Goal: Transaction & Acquisition: Download file/media

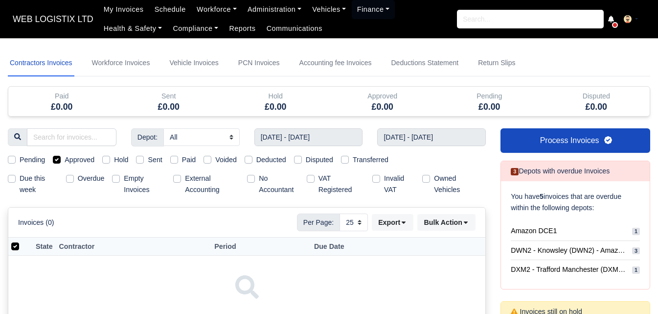
select select "25"
click at [303, 140] on input "[DATE] - [DATE]" at bounding box center [309, 137] width 109 height 18
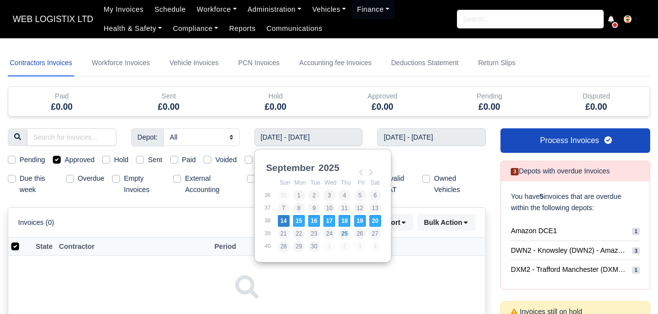
click at [79, 165] on div "Depot: All Amazon DCE1 DWN2 - [GEOGRAPHIC_DATA] (DWN2) - Amazon Logistics (L34 …" at bounding box center [246, 252] width 493 height 248
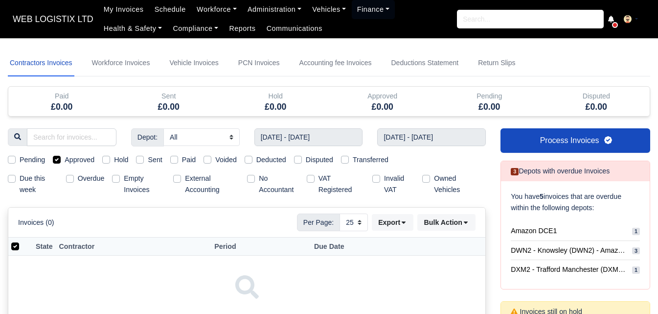
click at [78, 162] on label "Approved" at bounding box center [80, 159] width 30 height 11
click at [61, 162] on input "Approved" at bounding box center [57, 158] width 8 height 8
checkbox input "false"
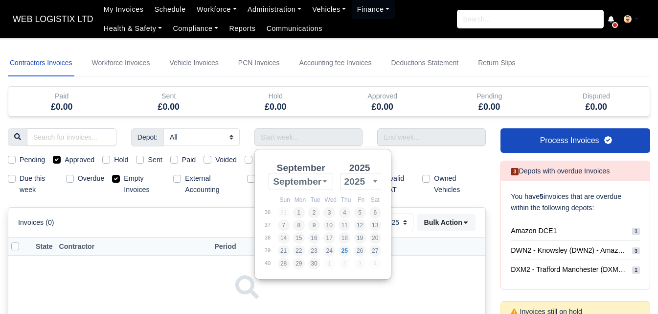
select select "25"
click at [349, 97] on div "Approved" at bounding box center [383, 96] width 93 height 11
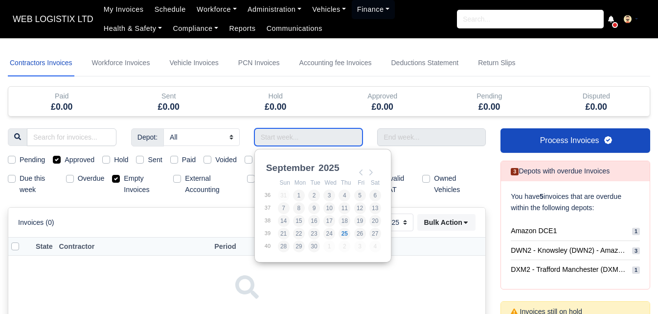
click at [300, 131] on input "Use the arrow keys to pick a date" at bounding box center [309, 137] width 109 height 18
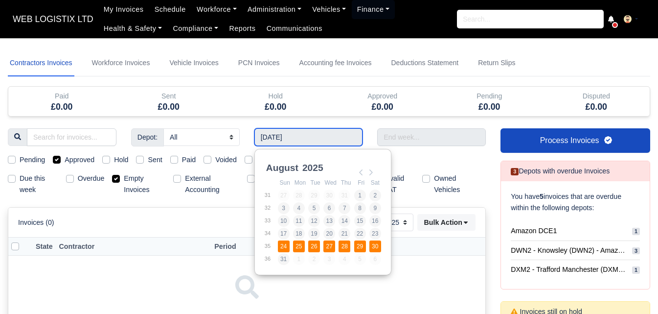
type input "24/08/2025 - 30/08/2025"
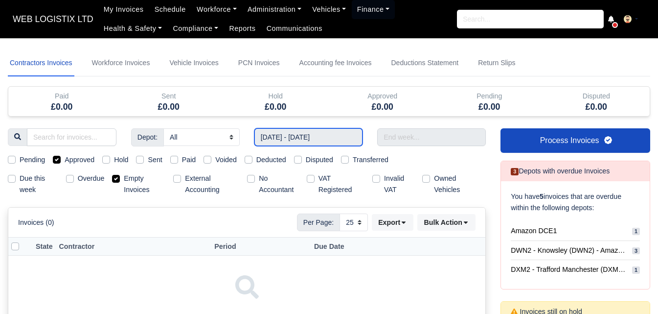
click at [298, 141] on input "24/08/2025 - 30/08/2025" at bounding box center [309, 137] width 109 height 18
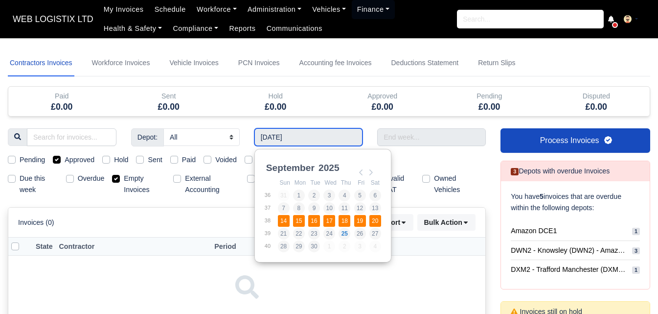
type input "14/09/2025 - 20/09/2025"
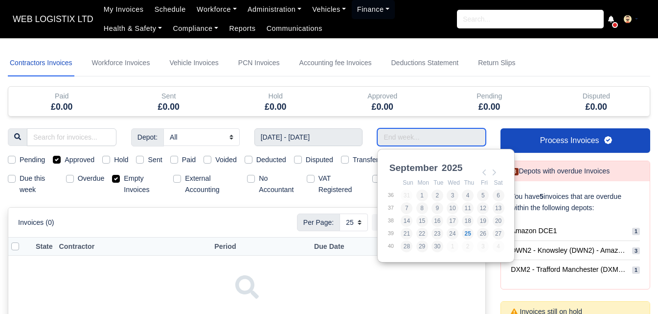
click at [391, 140] on input "Use the arrow keys to pick a date" at bounding box center [431, 137] width 109 height 18
type input "14/09/2025 - 20/09/2025"
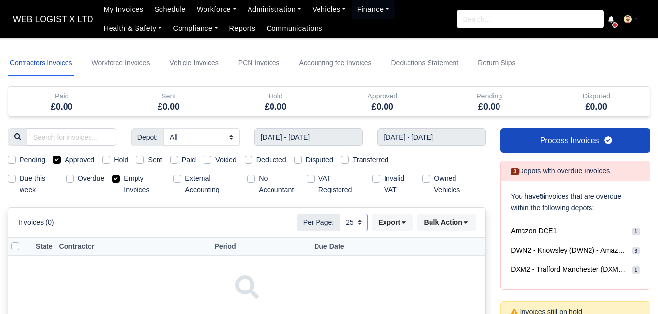
drag, startPoint x: 354, startPoint y: 222, endPoint x: 354, endPoint y: 230, distance: 8.3
click at [354, 222] on select "10 25 50" at bounding box center [354, 222] width 28 height 18
select select "50"
click at [340, 213] on select "10 25 50" at bounding box center [354, 222] width 28 height 18
click at [126, 182] on label "Empty Invoices" at bounding box center [145, 184] width 42 height 23
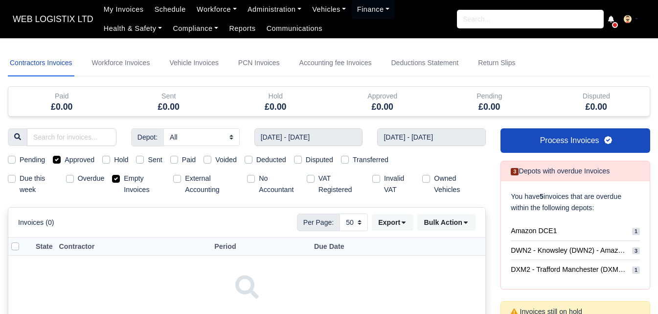
click at [124, 181] on label "Empty Invoices" at bounding box center [145, 184] width 42 height 23
click at [114, 181] on input "Empty Invoices" at bounding box center [116, 177] width 8 height 8
checkbox input "false"
click at [77, 162] on label "Approved" at bounding box center [80, 159] width 30 height 11
click at [61, 162] on input "Approved" at bounding box center [57, 158] width 8 height 8
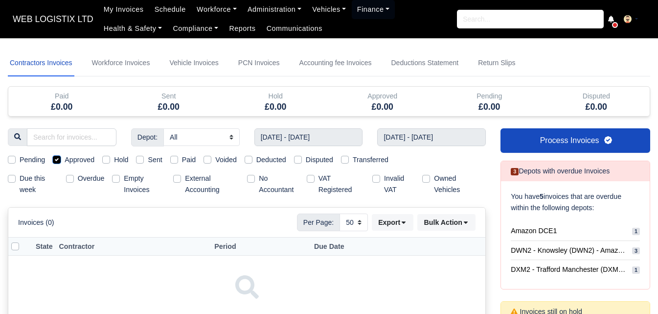
checkbox input "false"
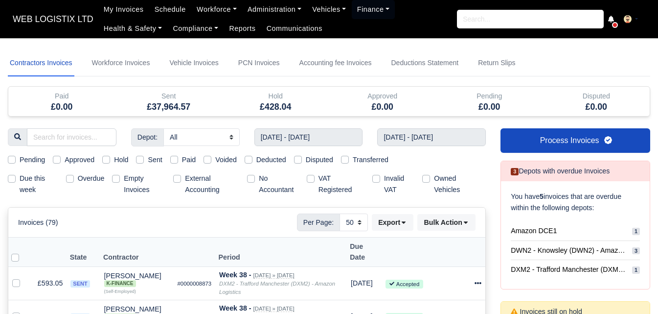
click at [153, 163] on label "Sent" at bounding box center [155, 159] width 14 height 11
click at [144, 162] on input "Sent" at bounding box center [140, 158] width 8 height 8
checkbox input "true"
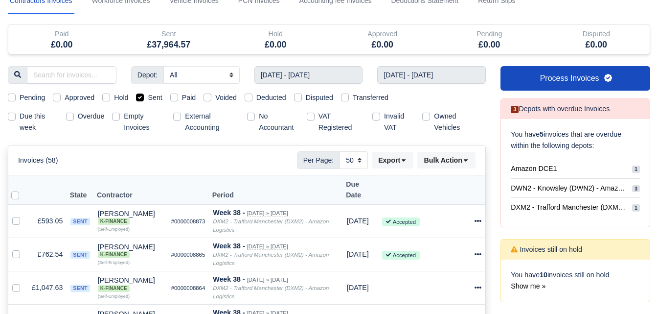
scroll to position [163, 0]
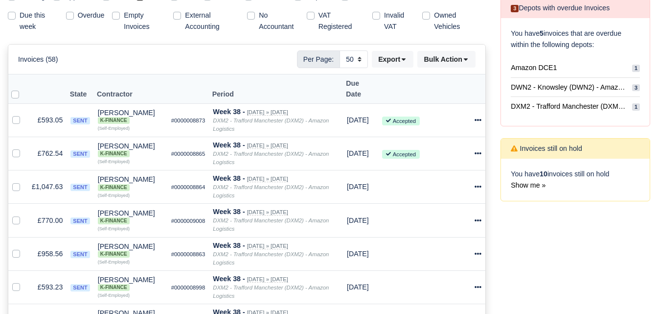
click at [23, 89] on label at bounding box center [23, 89] width 0 height 0
click at [16, 89] on input "checkbox" at bounding box center [15, 93] width 8 height 8
checkbox input "true"
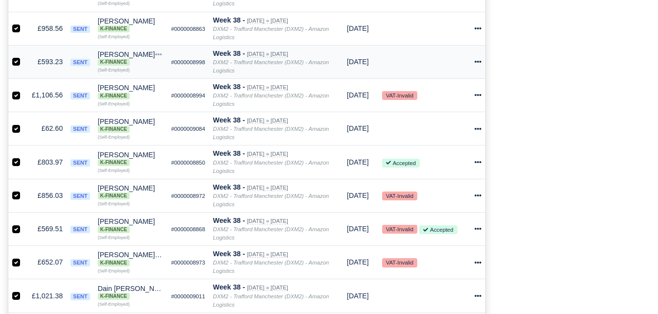
scroll to position [408, 0]
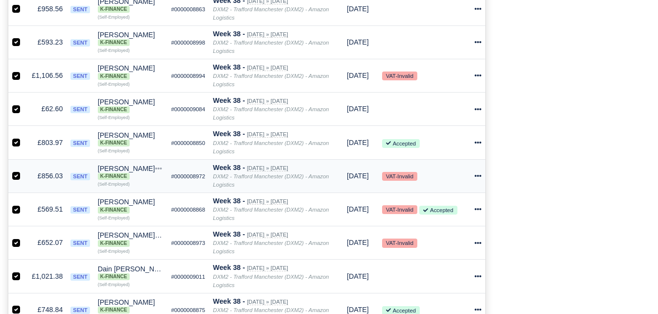
click at [53, 164] on td "£856.03" at bounding box center [47, 175] width 39 height 33
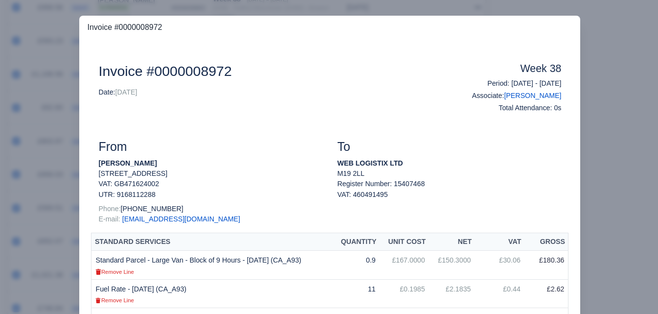
click at [631, 80] on div at bounding box center [329, 157] width 658 height 314
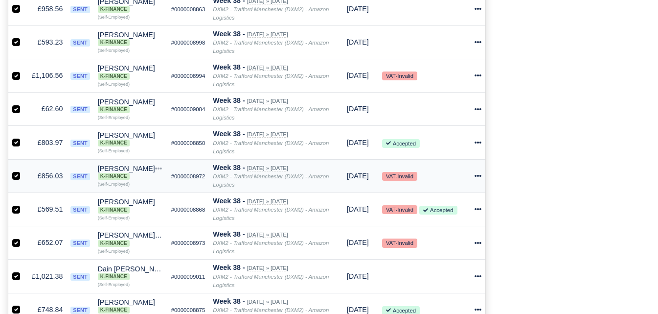
click at [24, 170] on label at bounding box center [24, 170] width 0 height 0
click at [18, 170] on input "checkbox" at bounding box center [16, 174] width 8 height 8
checkbox input "false"
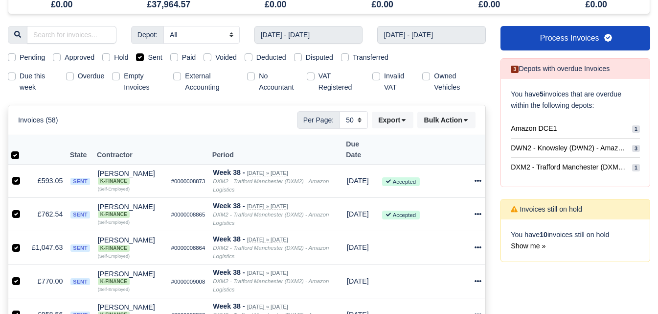
scroll to position [0, 0]
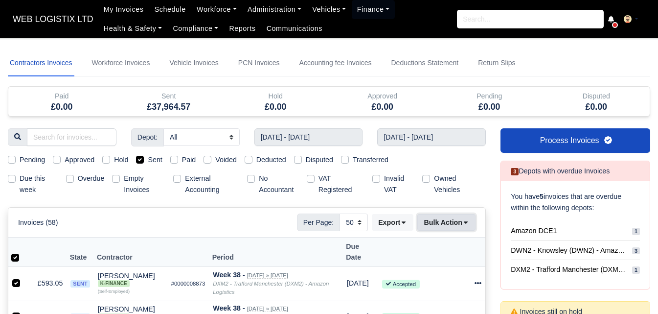
click at [437, 225] on button "Bulk Action" at bounding box center [447, 222] width 58 height 17
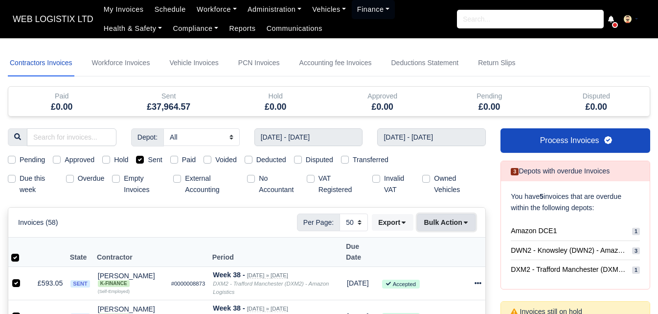
click at [454, 221] on button "Bulk Action" at bounding box center [447, 222] width 58 height 17
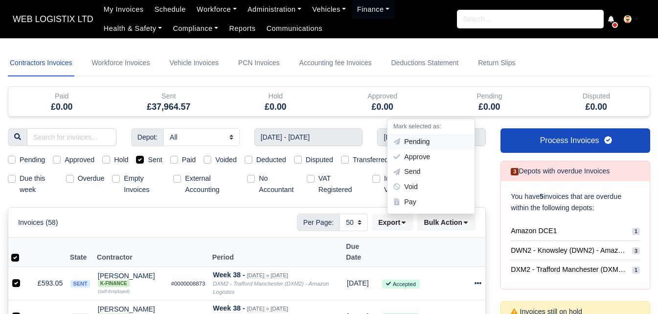
click at [432, 146] on div "Pending" at bounding box center [431, 141] width 87 height 15
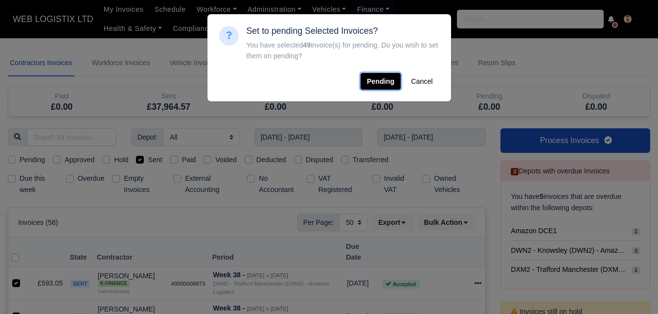
click at [387, 78] on button "Pending" at bounding box center [381, 81] width 40 height 17
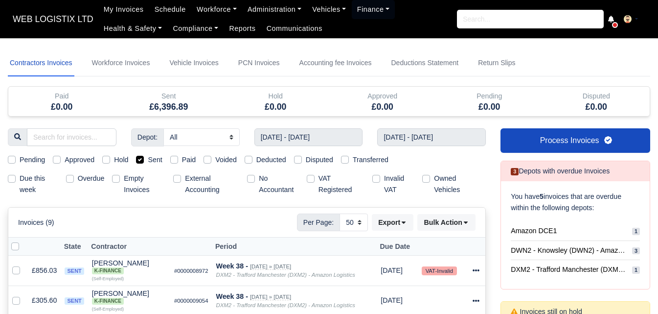
click at [20, 247] on div at bounding box center [17, 246] width 13 height 11
click at [23, 241] on label at bounding box center [23, 241] width 0 height 0
click at [17, 248] on input "checkbox" at bounding box center [15, 245] width 8 height 8
checkbox input "true"
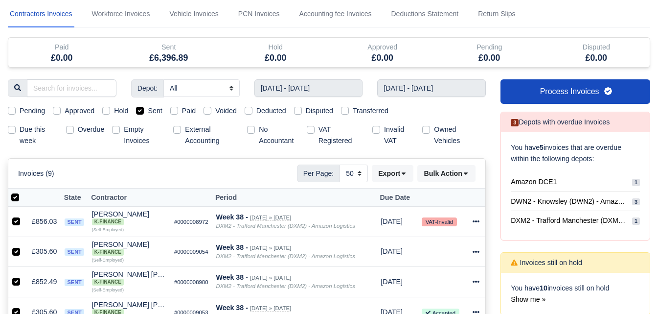
scroll to position [82, 0]
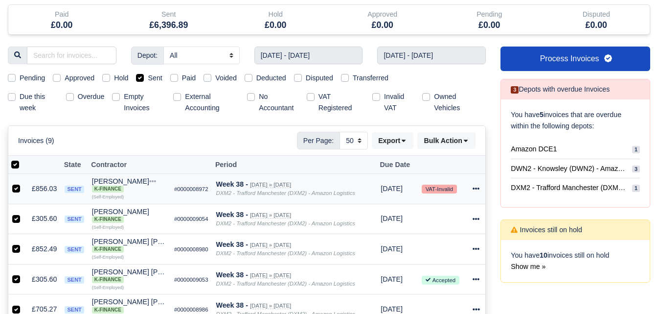
click at [24, 183] on label at bounding box center [24, 183] width 0 height 0
click at [17, 188] on input "checkbox" at bounding box center [16, 187] width 8 height 8
checkbox input "false"
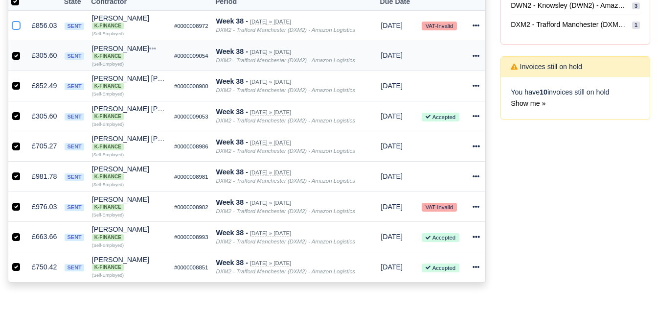
scroll to position [163, 0]
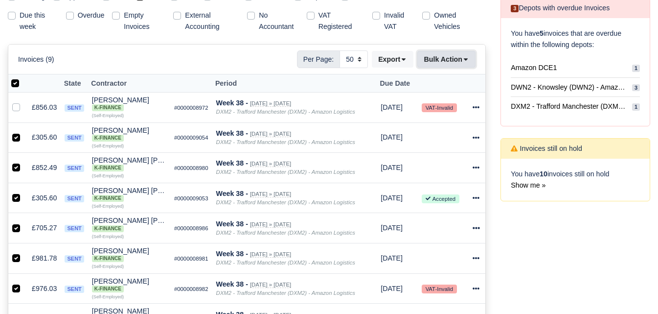
click at [445, 62] on button "Bulk Action" at bounding box center [447, 59] width 58 height 17
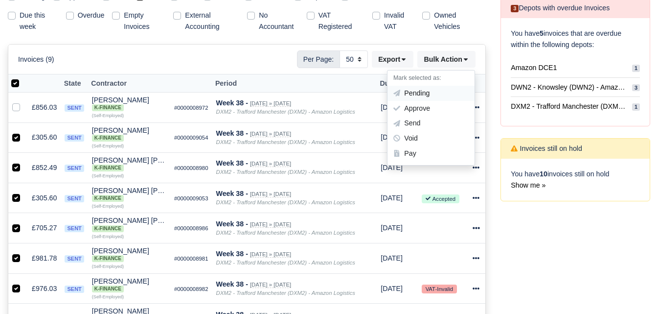
click at [421, 90] on div "Pending" at bounding box center [431, 93] width 87 height 15
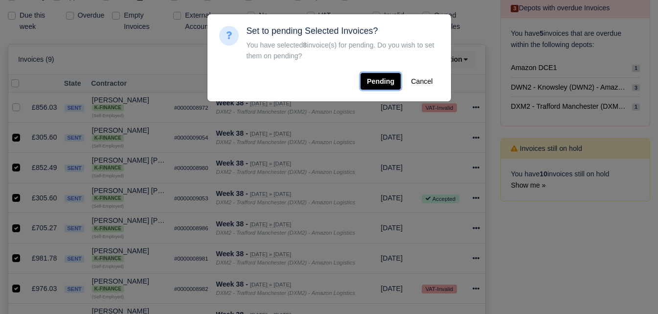
click at [394, 81] on button "Pending" at bounding box center [381, 81] width 40 height 17
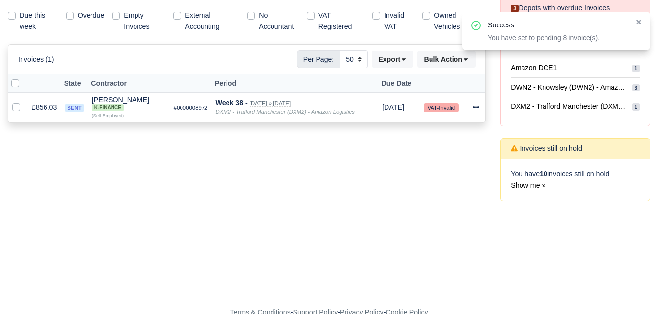
scroll to position [0, 0]
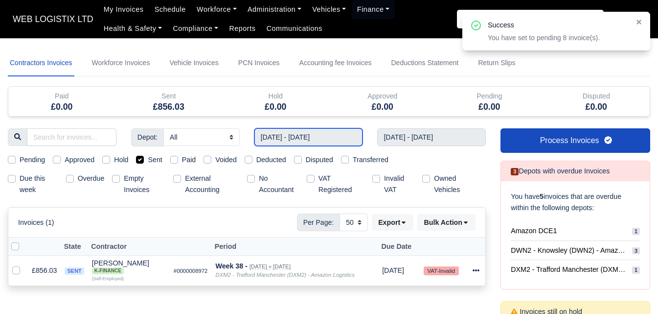
click at [308, 135] on input "14/09/2025 - 20/09/2025" at bounding box center [309, 137] width 109 height 18
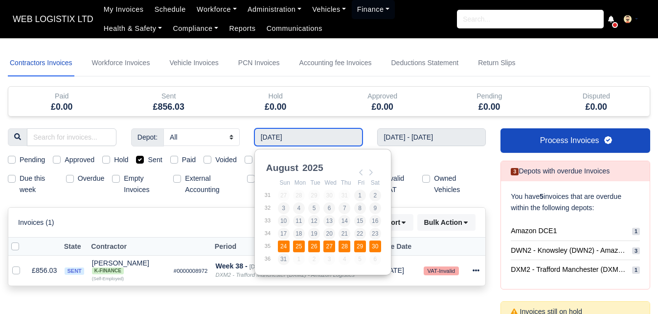
type input "24/08/2025 - 30/08/2025"
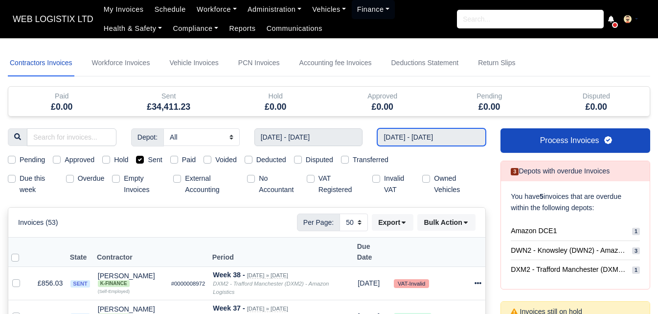
click at [452, 138] on input "14/09/2025 - 20/09/2025" at bounding box center [431, 137] width 109 height 18
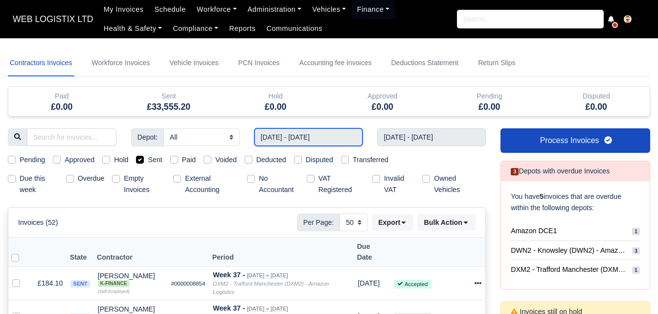
click at [326, 130] on input "24/08/2025 - 30/08/2025" at bounding box center [309, 137] width 109 height 18
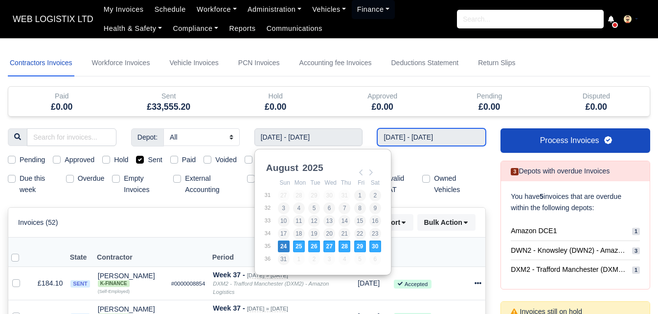
click at [423, 139] on input "[DATE] - [DATE]" at bounding box center [431, 137] width 109 height 18
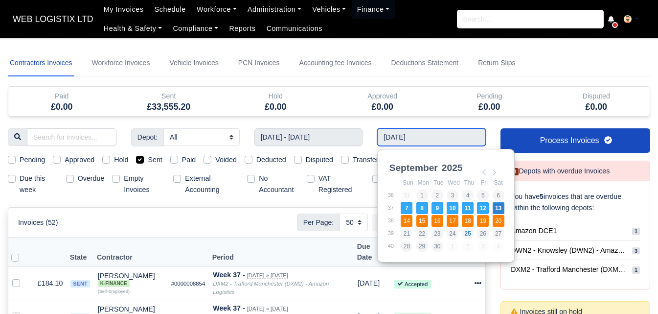
type input "14/09/2025 - 20/09/2025"
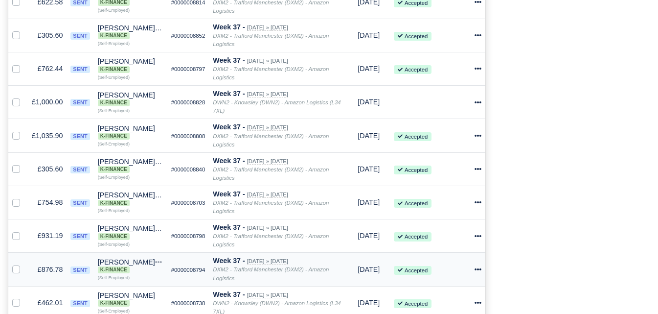
scroll to position [1770, 0]
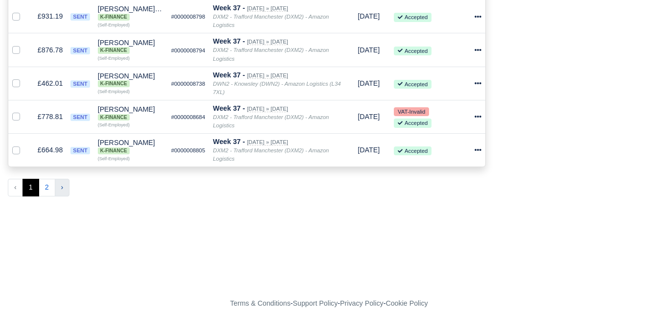
click at [64, 180] on button "›" at bounding box center [62, 188] width 15 height 18
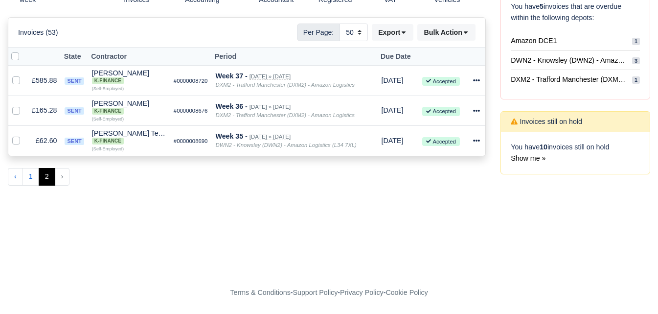
scroll to position [190, 0]
click at [31, 179] on button "1" at bounding box center [31, 177] width 17 height 18
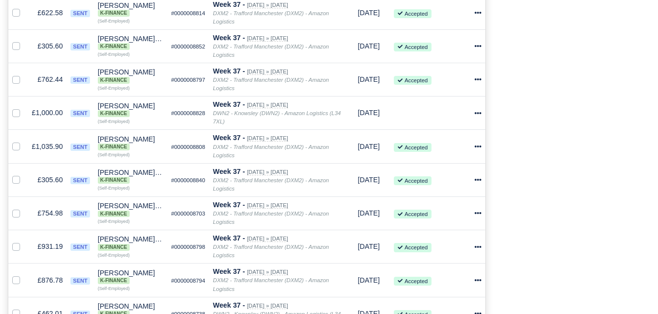
scroll to position [1770, 0]
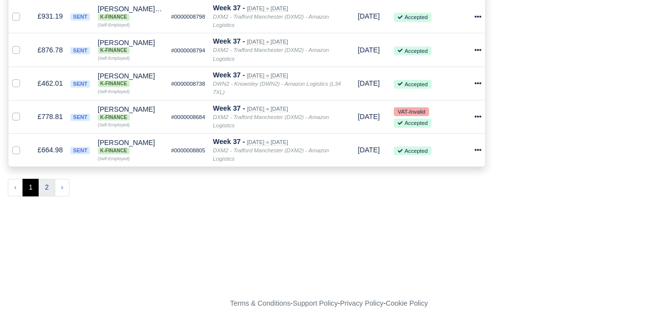
click at [48, 179] on button "2" at bounding box center [47, 188] width 17 height 18
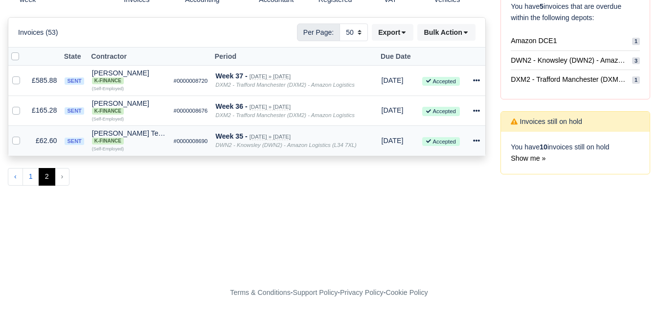
scroll to position [190, 0]
click at [26, 182] on button "1" at bounding box center [31, 177] width 17 height 18
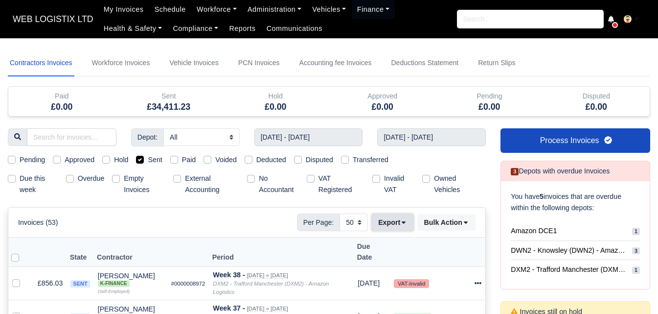
click at [403, 225] on icon at bounding box center [403, 222] width 7 height 7
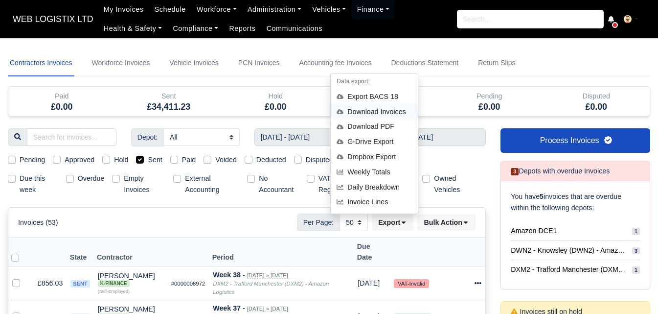
click at [387, 110] on div "Download Invoices" at bounding box center [374, 111] width 87 height 15
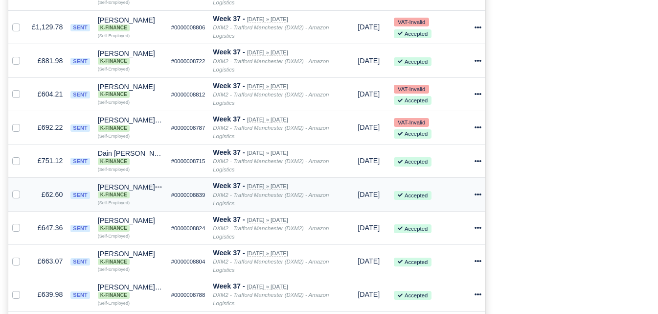
scroll to position [82, 0]
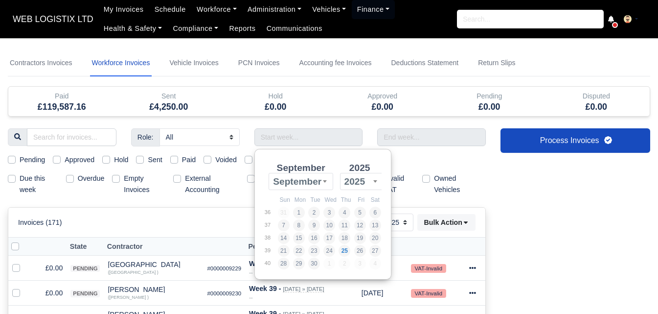
select select "25"
type input "[DATE] - [DATE]"
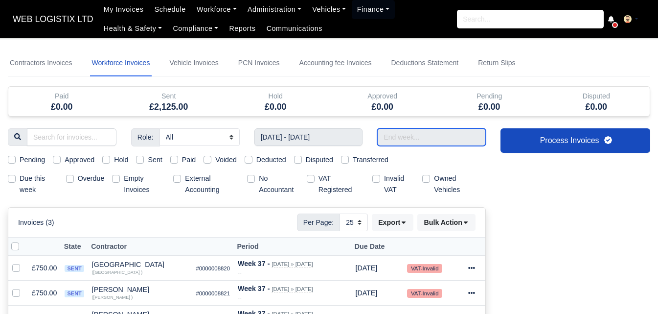
click at [402, 134] on input "text" at bounding box center [431, 137] width 109 height 18
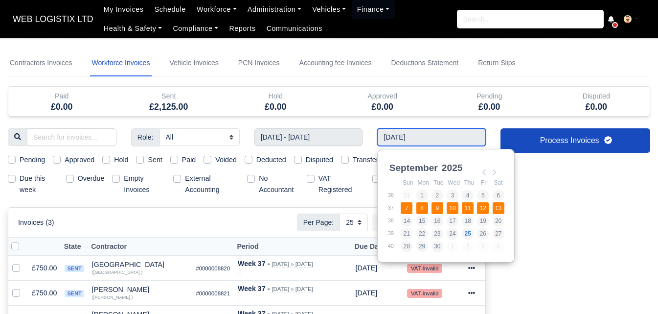
type input "[DATE] - [DATE]"
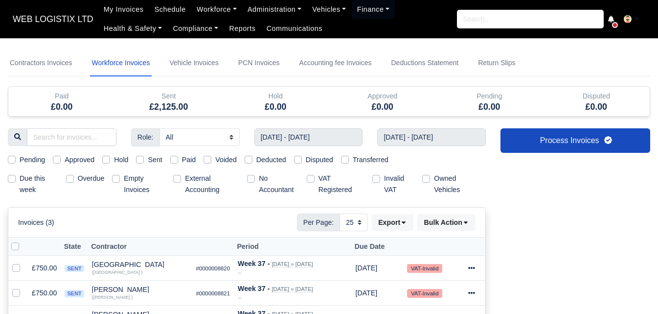
click at [135, 163] on div "Pending Approved Hold Sent Paid Voided Deducted Disputed Transferred" at bounding box center [246, 159] width 493 height 11
click at [146, 160] on div "Sent" at bounding box center [149, 159] width 26 height 11
click at [148, 161] on label "Sent" at bounding box center [155, 159] width 14 height 11
click at [139, 161] on input "Sent" at bounding box center [140, 158] width 8 height 8
checkbox input "true"
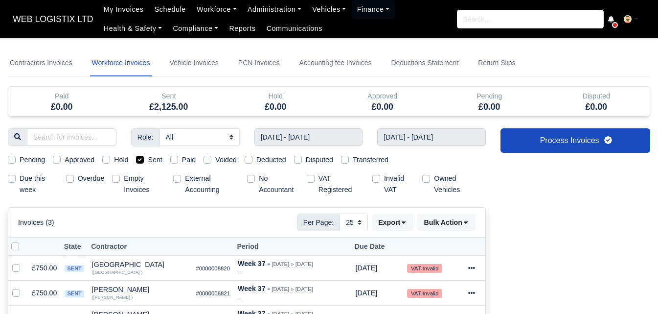
scroll to position [149, 0]
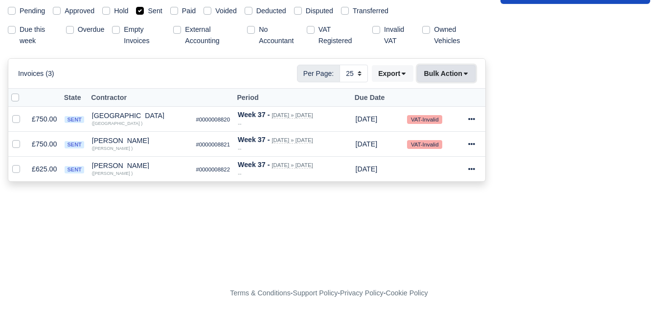
click at [436, 76] on button "Bulk Action" at bounding box center [447, 73] width 58 height 17
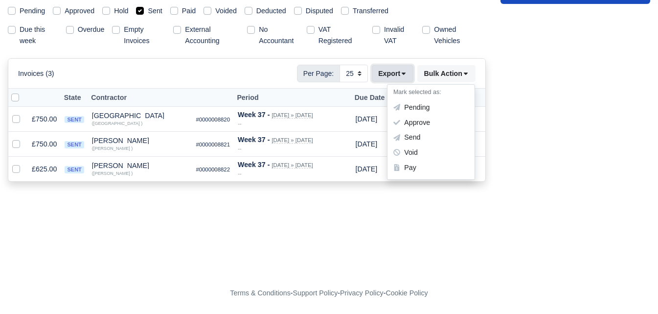
click at [392, 76] on button "Export" at bounding box center [393, 73] width 42 height 17
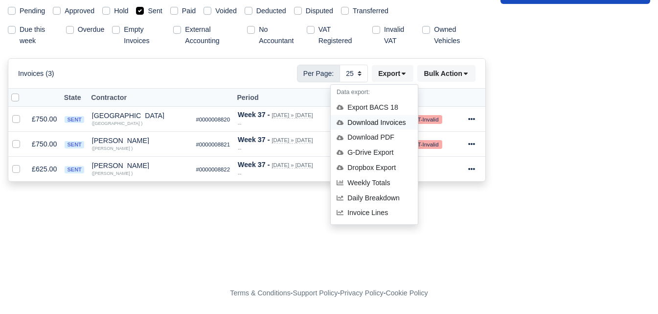
click at [373, 121] on div "Download Invoices" at bounding box center [374, 122] width 87 height 15
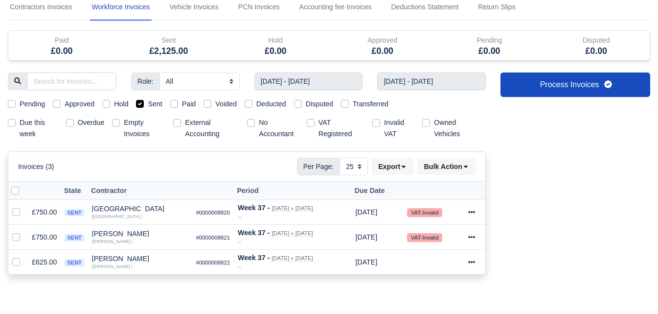
scroll to position [0, 0]
